Goal: Information Seeking & Learning: Find specific fact

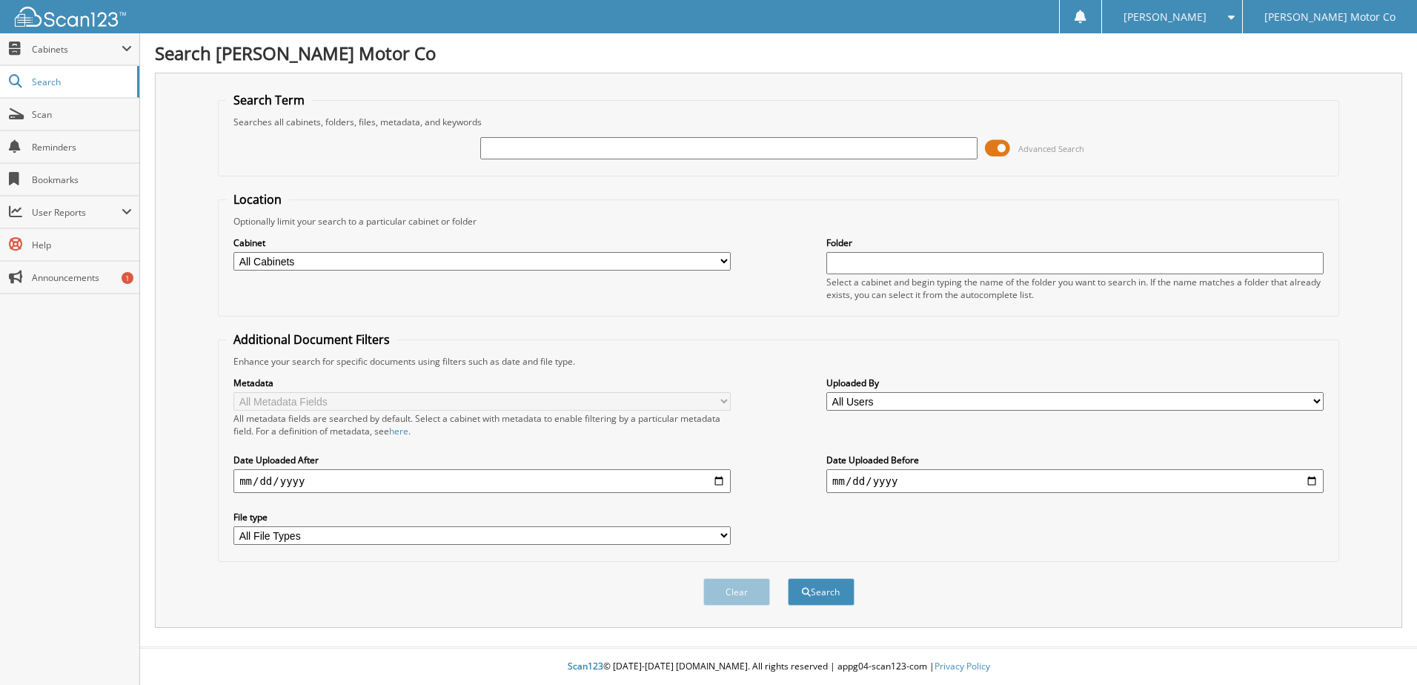
click at [507, 155] on input "text" at bounding box center [728, 148] width 497 height 22
type input "[US_VEHICLE_IDENTIFICATION_NUMBER]"
click at [413, 259] on select "All Cabinets CAR DEALS CERTIFICATE OF EXEMPTION EICH_FI OLD MAZDA RO OLD SERVIC…" at bounding box center [481, 261] width 497 height 19
select select "26118"
click at [233, 252] on select "All Cabinets CAR DEALS CERTIFICATE OF EXEMPTION EICH_FI OLD MAZDA RO OLD SERVIC…" at bounding box center [481, 261] width 497 height 19
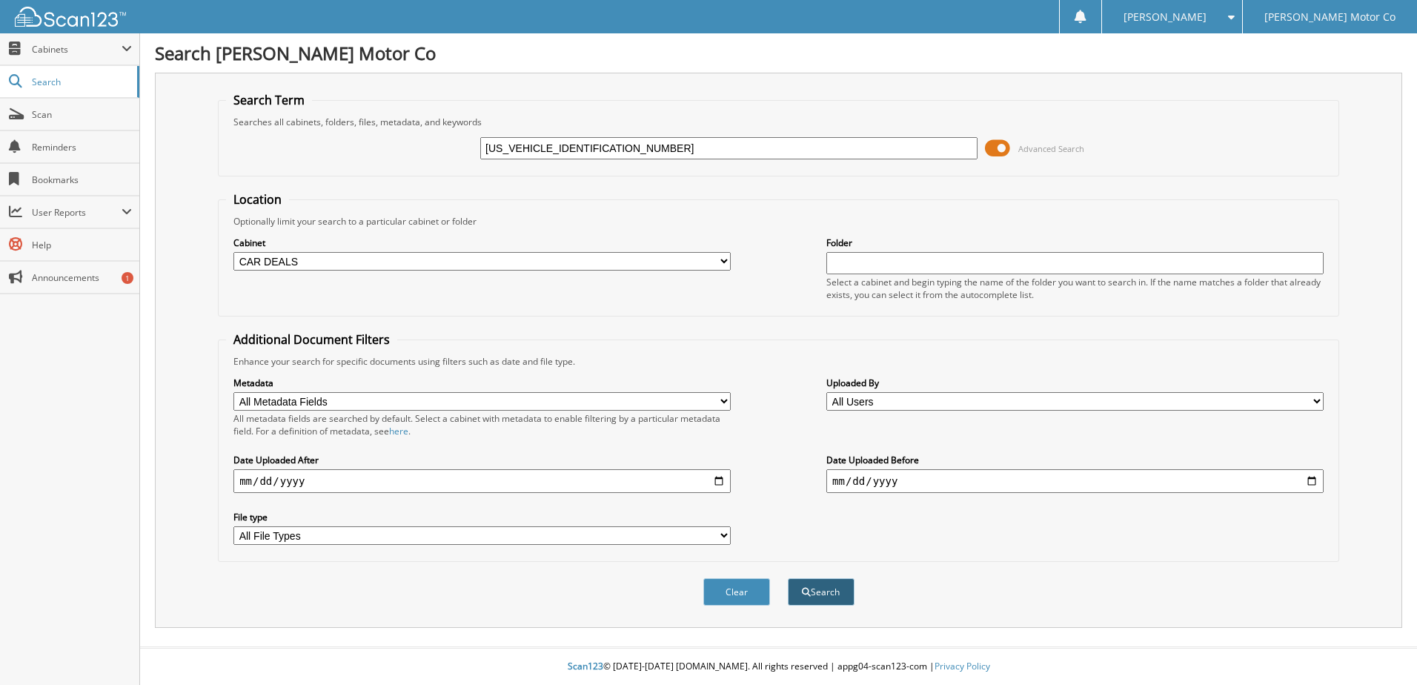
click at [830, 597] on button "Search" at bounding box center [821, 591] width 67 height 27
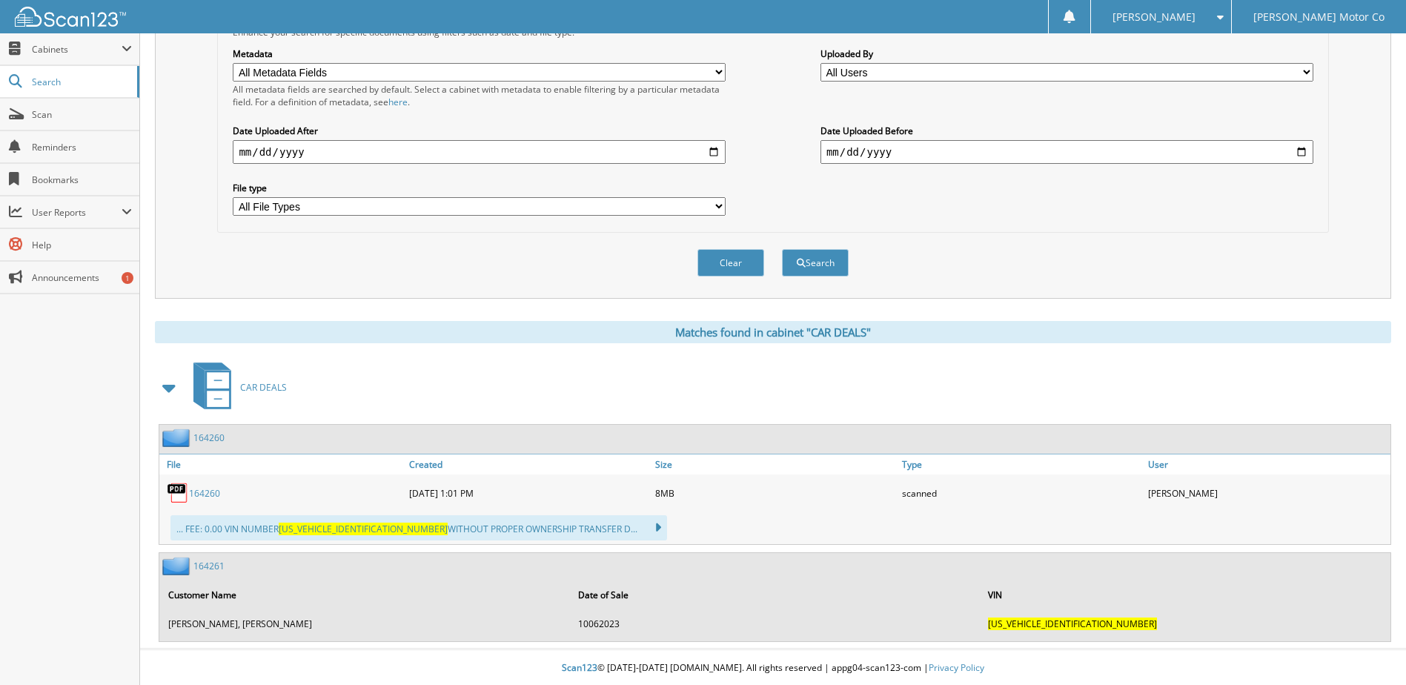
scroll to position [331, 0]
click at [202, 488] on link "164260" at bounding box center [204, 491] width 31 height 13
